Goal: Task Accomplishment & Management: Complete application form

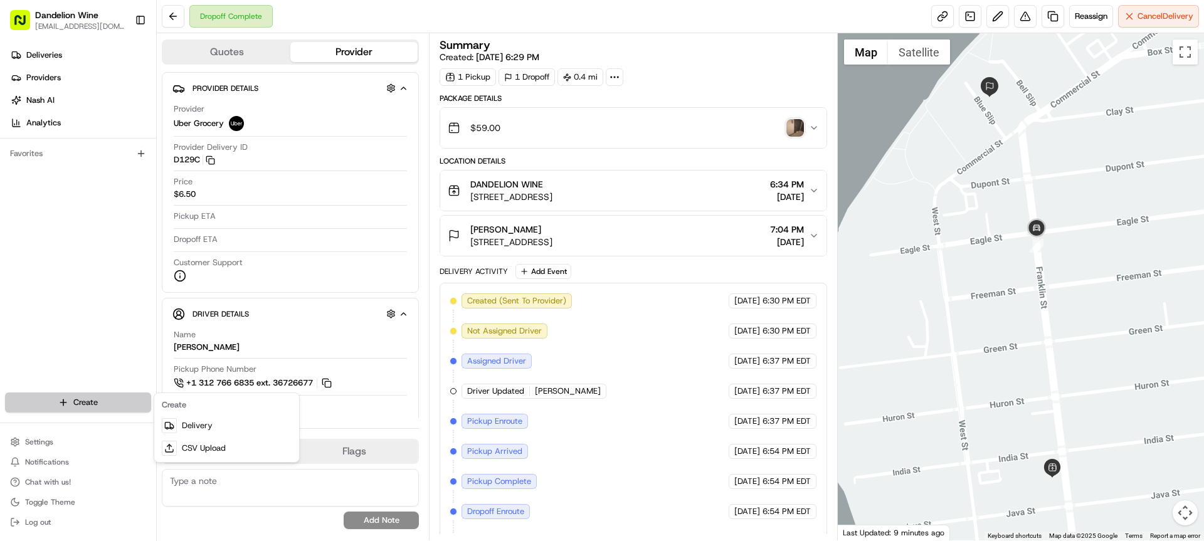
click at [80, 399] on html "Dandelion Wine [EMAIL_ADDRESS][DOMAIN_NAME] Toggle Sidebar Deliveries Providers…" at bounding box center [602, 270] width 1204 height 541
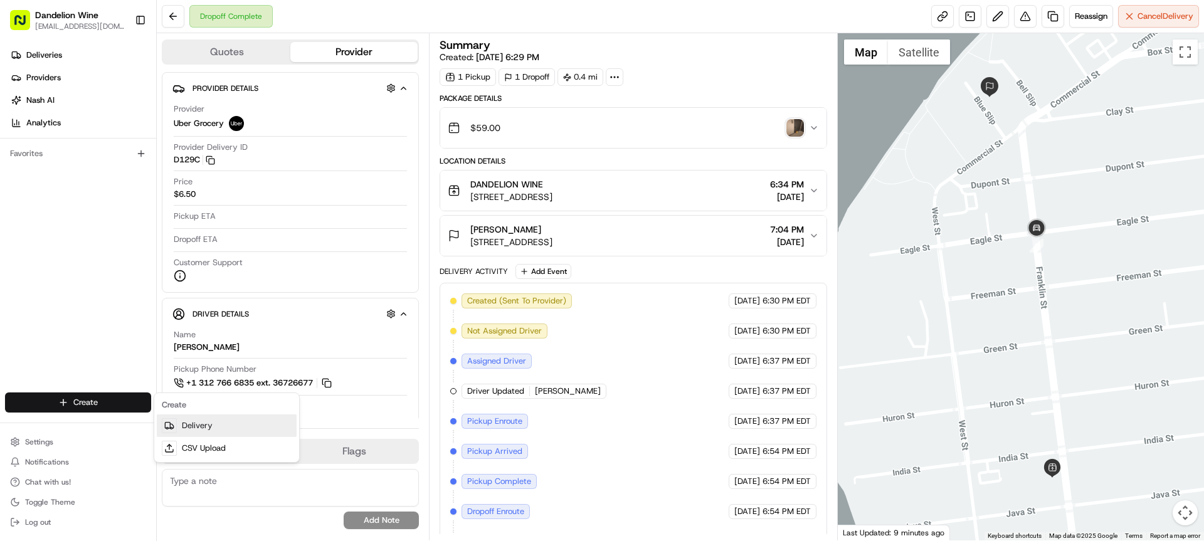
click at [211, 423] on link "Delivery" at bounding box center [227, 425] width 140 height 23
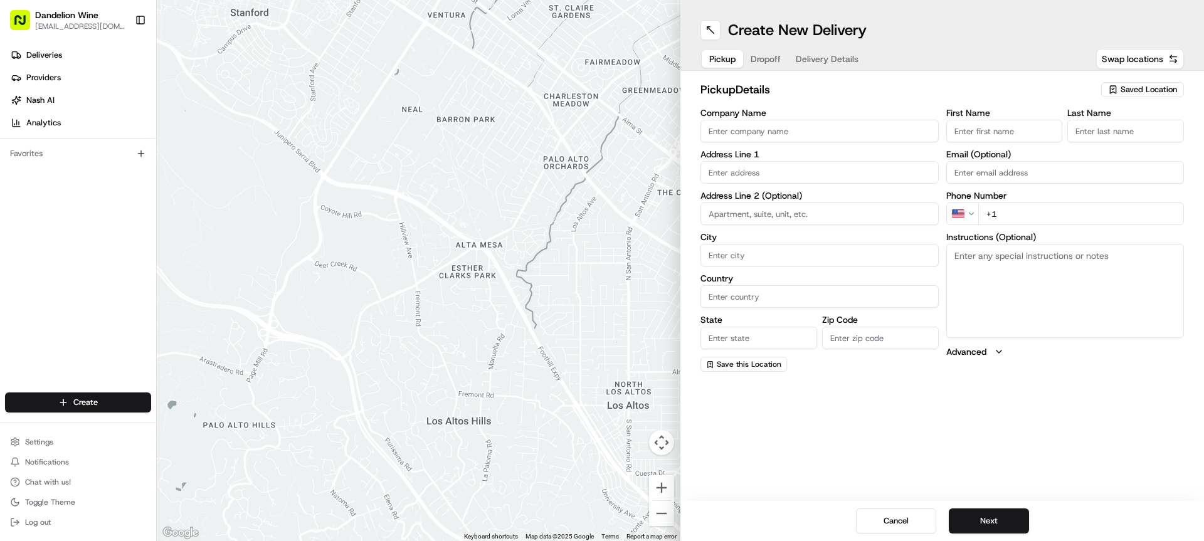
click at [827, 130] on input "Company Name" at bounding box center [819, 131] width 238 height 23
click at [1162, 82] on div "Saved Location" at bounding box center [1142, 89] width 83 height 15
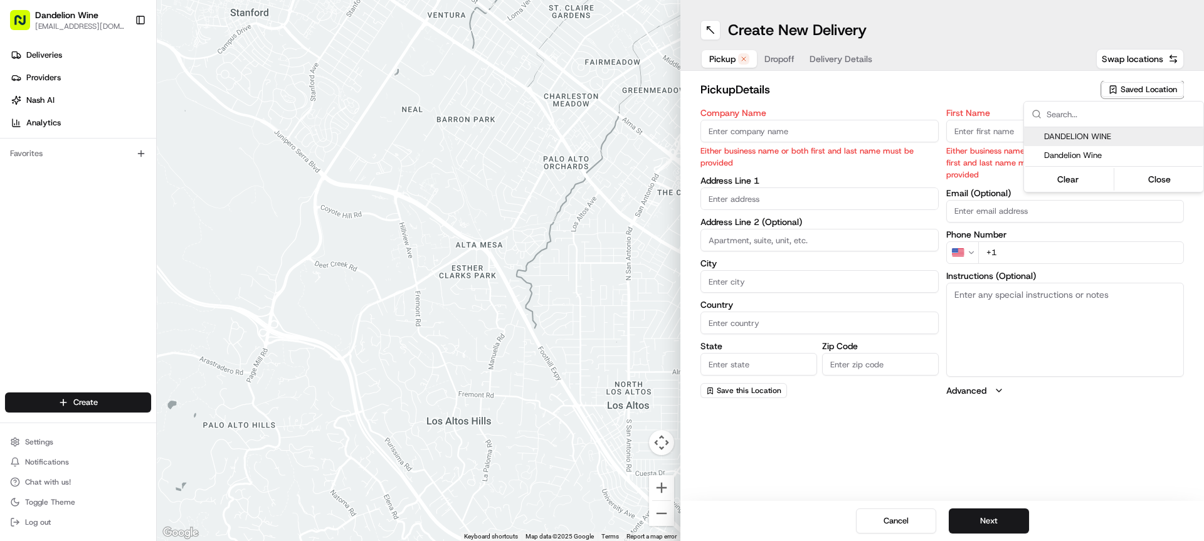
click at [1105, 134] on span "DANDELION WINE" at bounding box center [1121, 136] width 154 height 11
type input "DANDELION WINE"
type input "[STREET_ADDRESS]"
type input "[GEOGRAPHIC_DATA]"
type input "US"
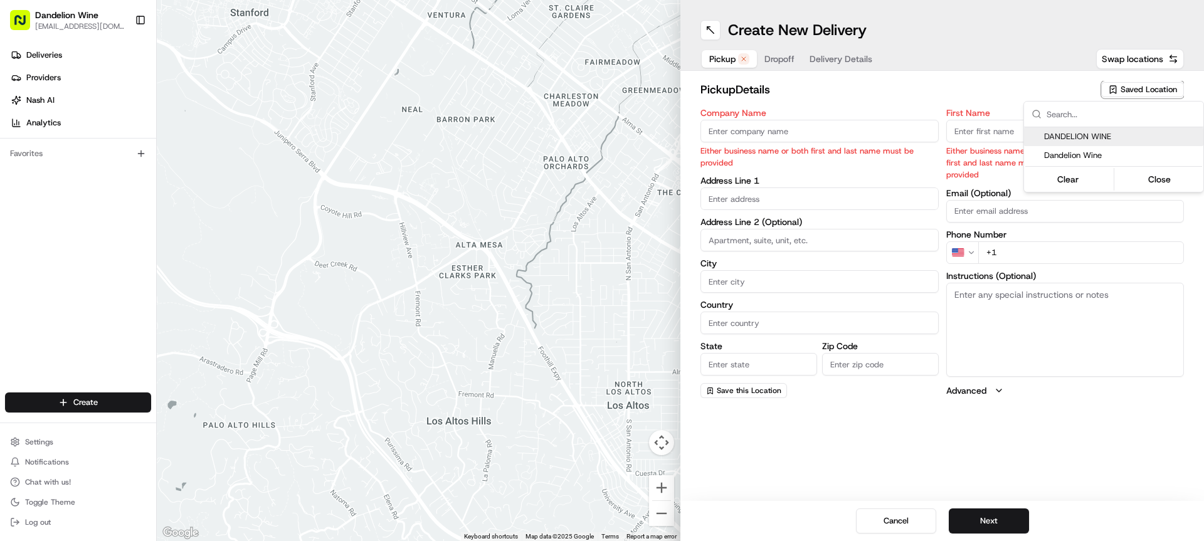
type input "NY"
type input "11222"
type input "[EMAIL_ADDRESS][DOMAIN_NAME]"
type input "[PHONE_NUMBER]"
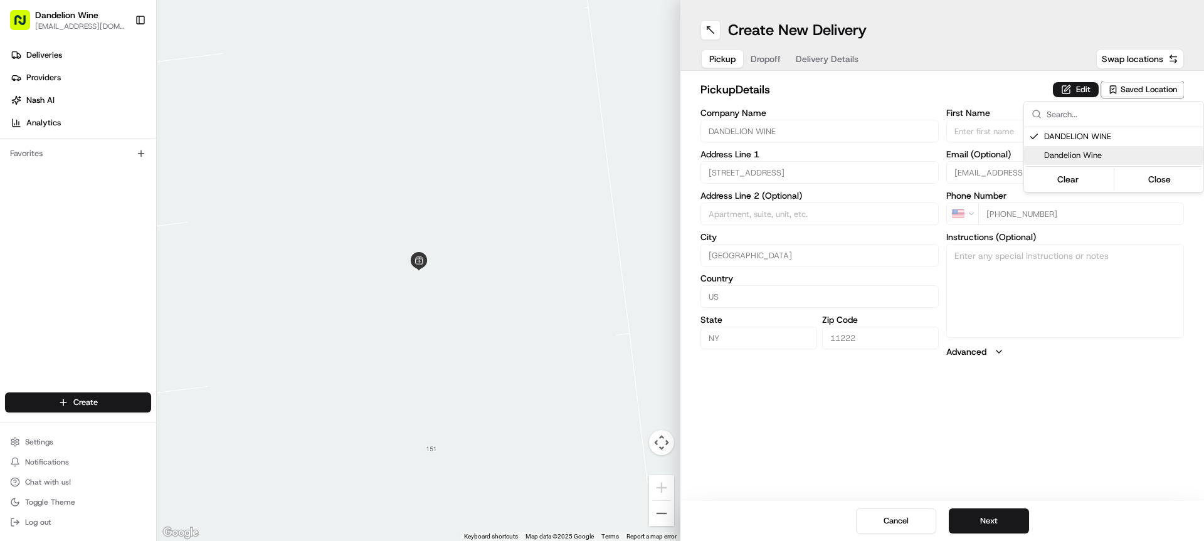
click at [1011, 518] on html "Dandelion Wine [EMAIL_ADDRESS][DOMAIN_NAME] Toggle Sidebar Deliveries Providers…" at bounding box center [602, 270] width 1204 height 541
click at [989, 517] on button "Next" at bounding box center [988, 520] width 80 height 25
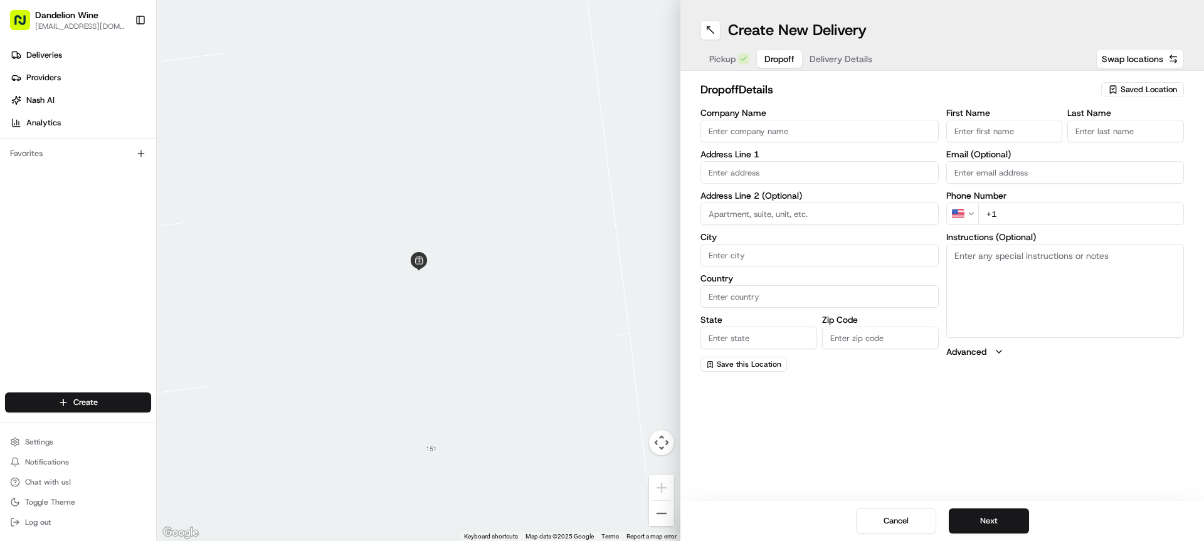
click at [977, 125] on input "First Name" at bounding box center [1004, 131] width 117 height 23
type input "[PERSON_NAME]"
click at [1142, 129] on input "Last Name" at bounding box center [1125, 131] width 117 height 23
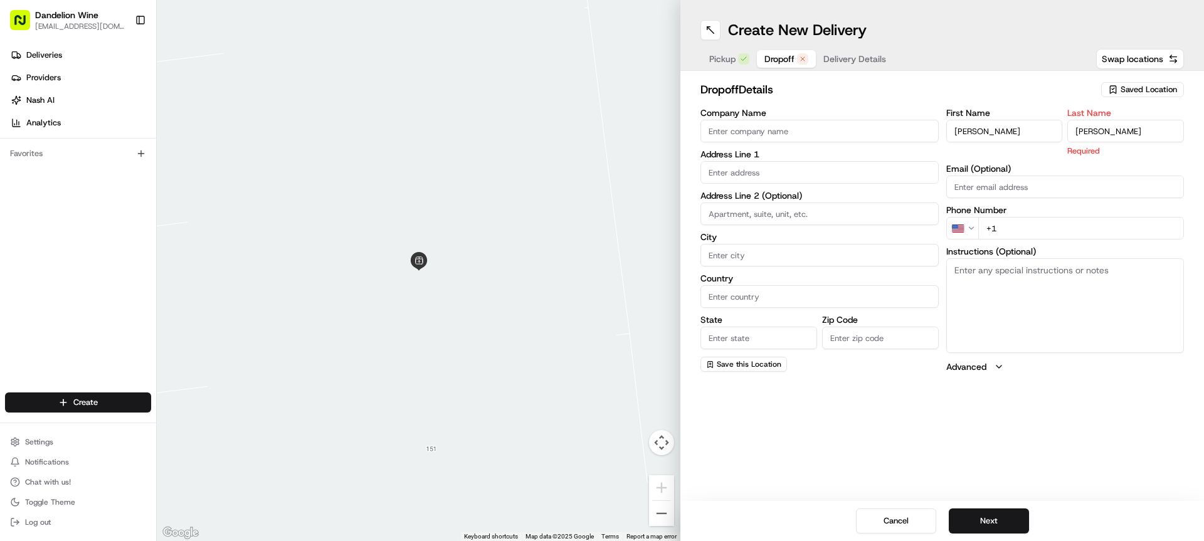
type input "[PERSON_NAME]"
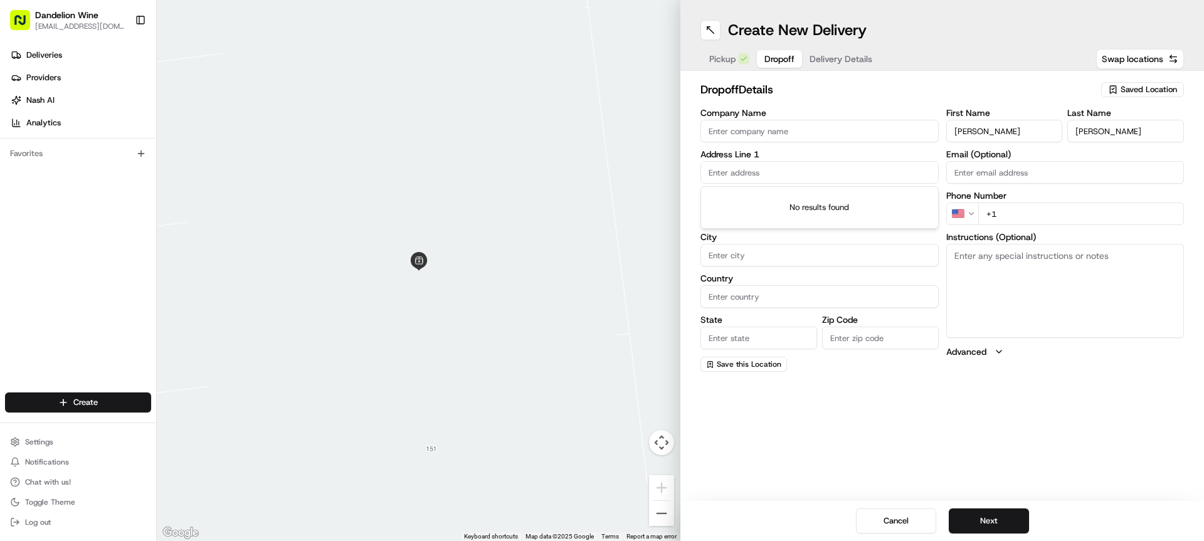
click at [738, 179] on input "text" at bounding box center [819, 172] width 238 height 23
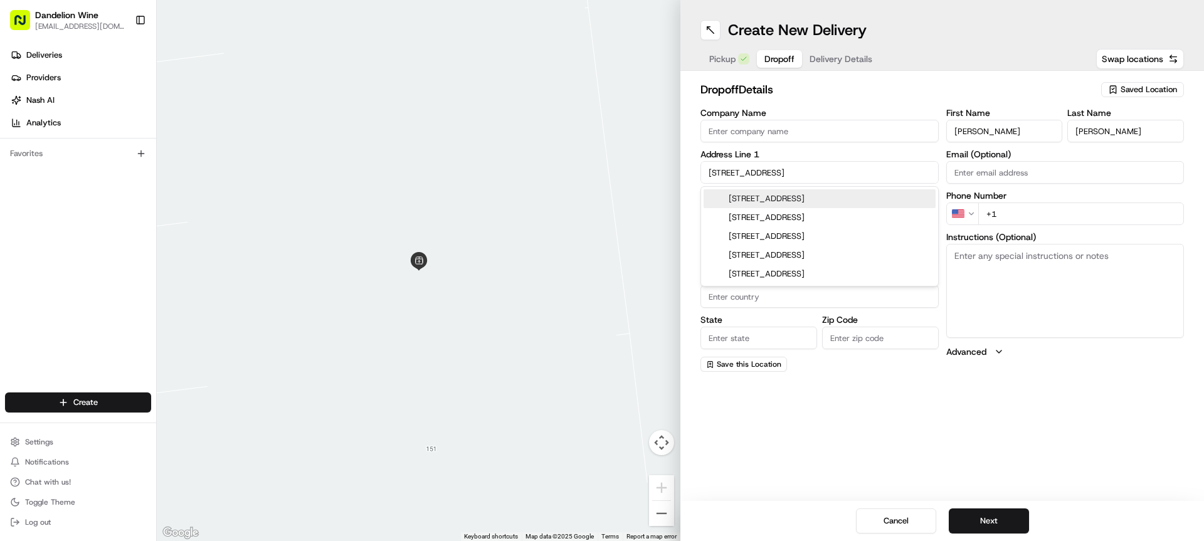
click at [772, 199] on div "[STREET_ADDRESS]" at bounding box center [819, 198] width 232 height 19
type input "[STREET_ADDRESS]"
type input "[GEOGRAPHIC_DATA]"
type input "NY"
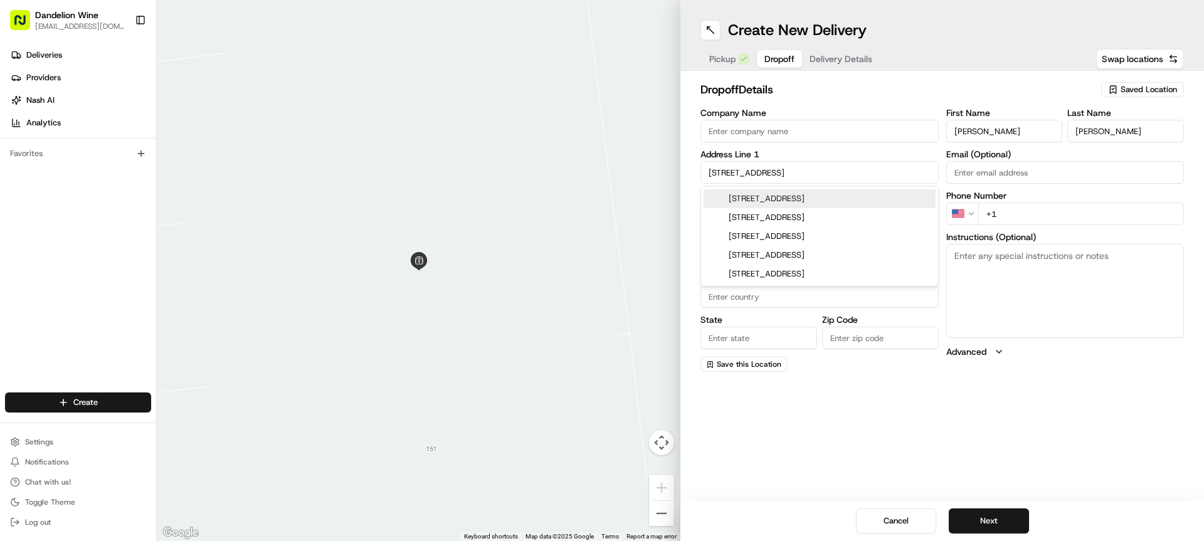
type input "11222"
type input "[STREET_ADDRESS]"
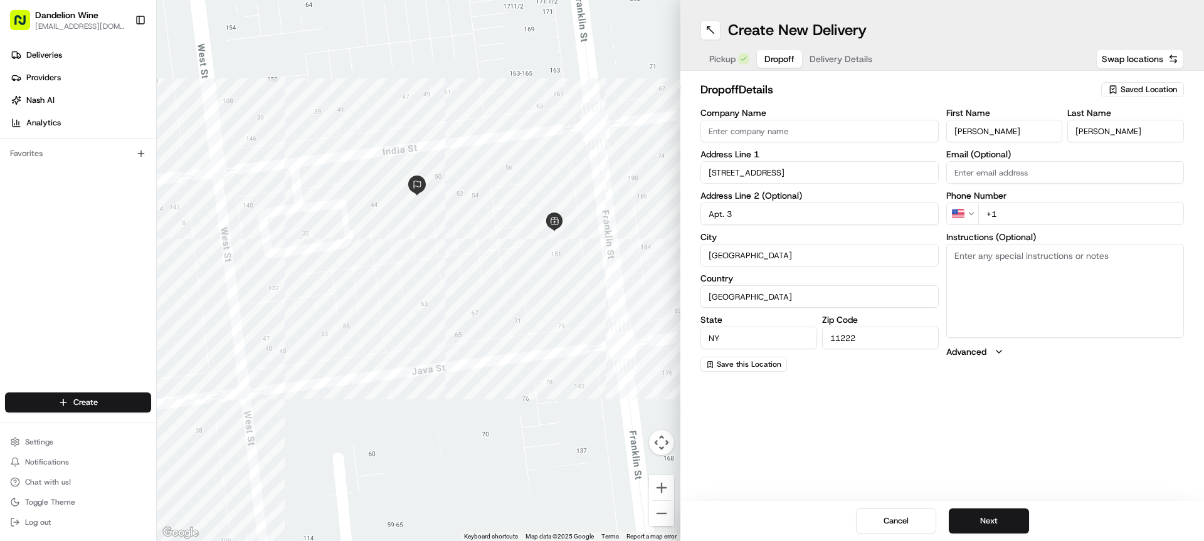
type input "Apt. 3"
click at [1021, 206] on input "+1" at bounding box center [1081, 213] width 206 height 23
click at [1020, 217] on input "+1" at bounding box center [1081, 213] width 206 height 23
paste input "[PHONE_NUMBER]"
type input "[PHONE_NUMBER]"
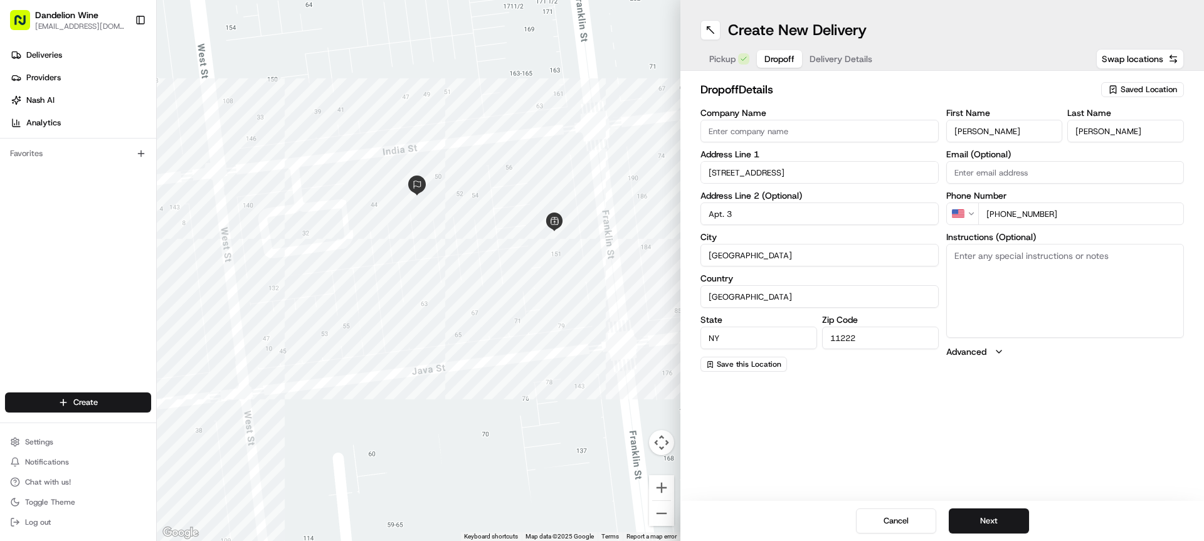
click at [994, 274] on textarea "Instructions (Optional)" at bounding box center [1065, 291] width 238 height 94
click at [970, 522] on button "Next" at bounding box center [988, 520] width 80 height 25
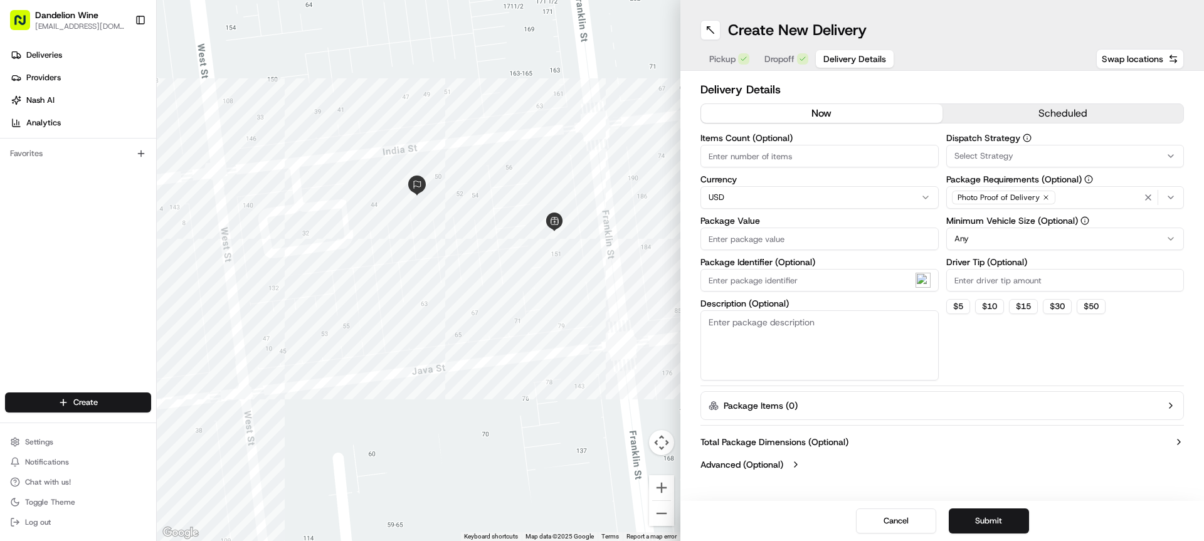
click at [782, 244] on input "Package Value" at bounding box center [819, 239] width 238 height 23
type input "50"
click at [767, 154] on input "Items Count (Optional)" at bounding box center [819, 156] width 238 height 23
type input "2"
click at [960, 310] on button "$ 5" at bounding box center [958, 306] width 24 height 15
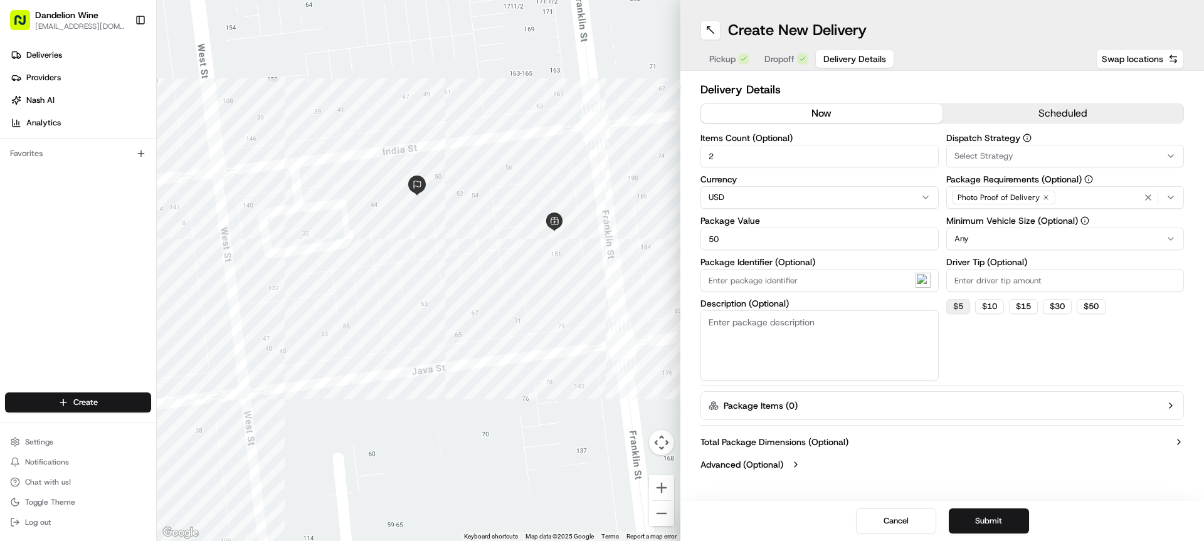
type input "5"
click at [985, 515] on button "Submit" at bounding box center [988, 520] width 80 height 25
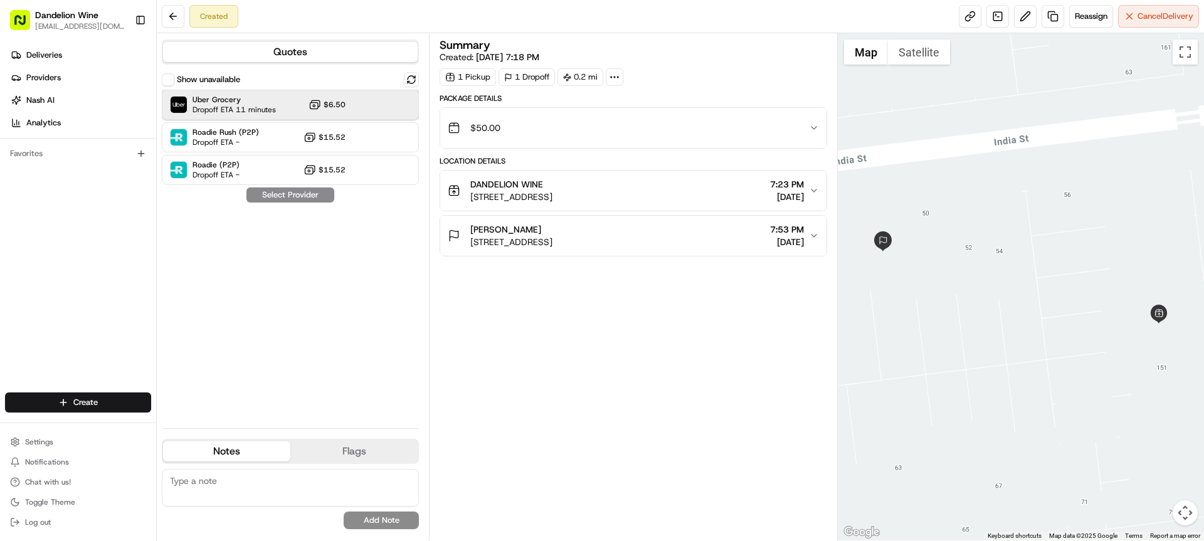
click at [237, 107] on span "Dropoff ETA 11 minutes" at bounding box center [233, 110] width 83 height 10
click at [313, 199] on button "Assign Provider" at bounding box center [290, 194] width 89 height 15
